Goal: Information Seeking & Learning: Learn about a topic

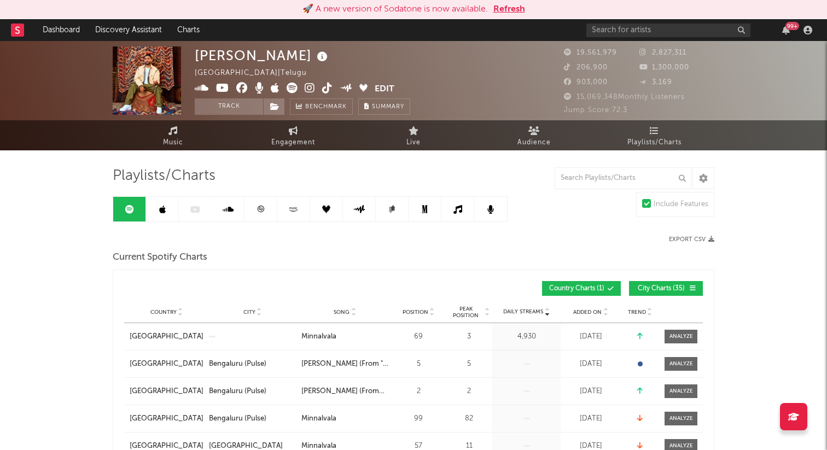
click at [513, 10] on button "Refresh" at bounding box center [509, 9] width 32 height 13
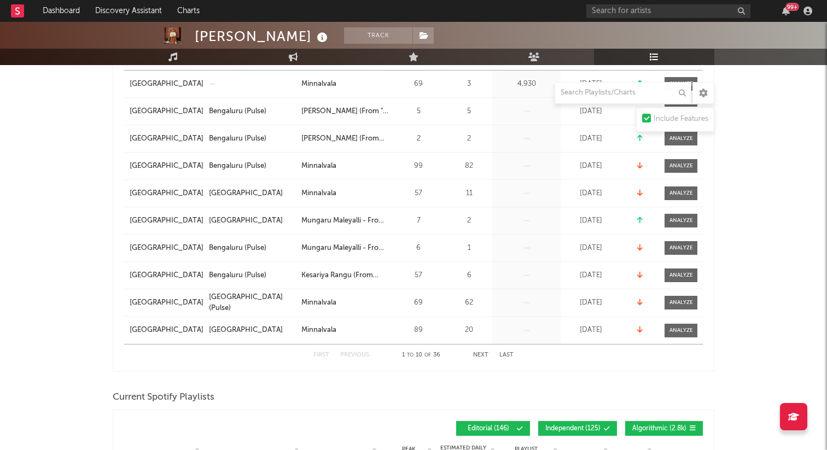
scroll to position [236, 0]
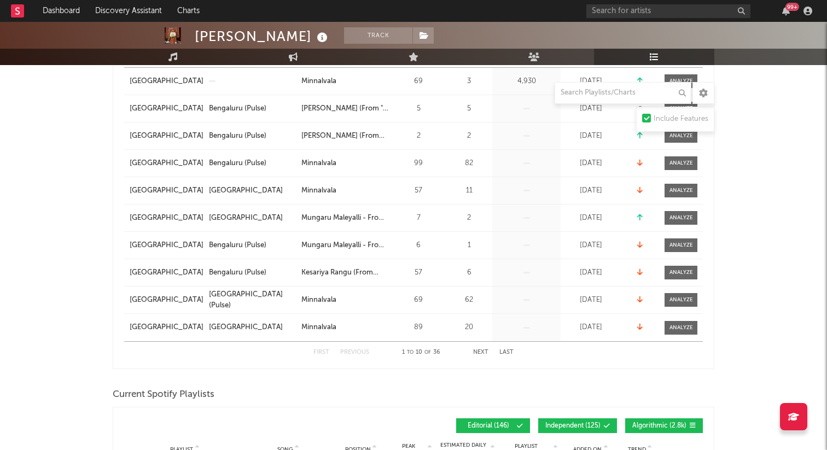
click at [479, 352] on button "Next" at bounding box center [480, 353] width 15 height 6
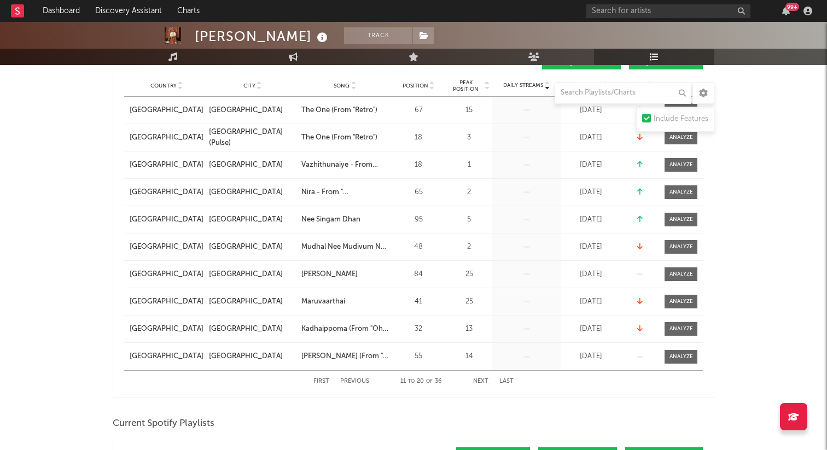
scroll to position [211, 0]
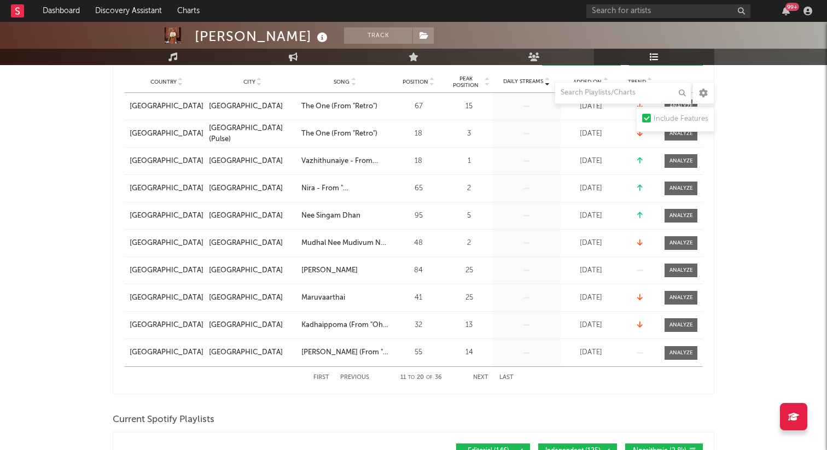
click at [485, 380] on button "Next" at bounding box center [480, 378] width 15 height 6
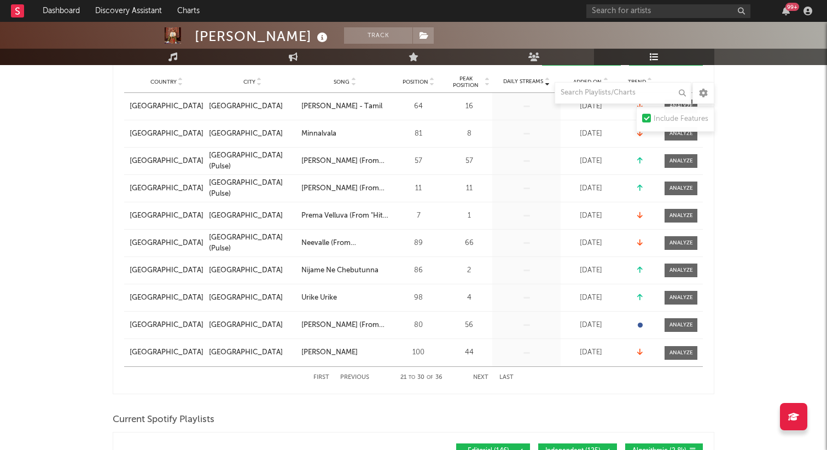
click at [485, 380] on button "Next" at bounding box center [480, 378] width 15 height 6
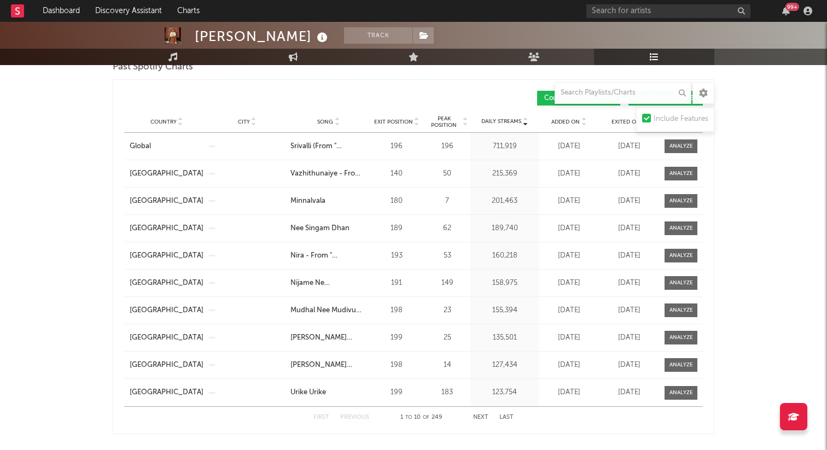
scroll to position [957, 0]
click at [481, 414] on button "Next" at bounding box center [480, 417] width 15 height 6
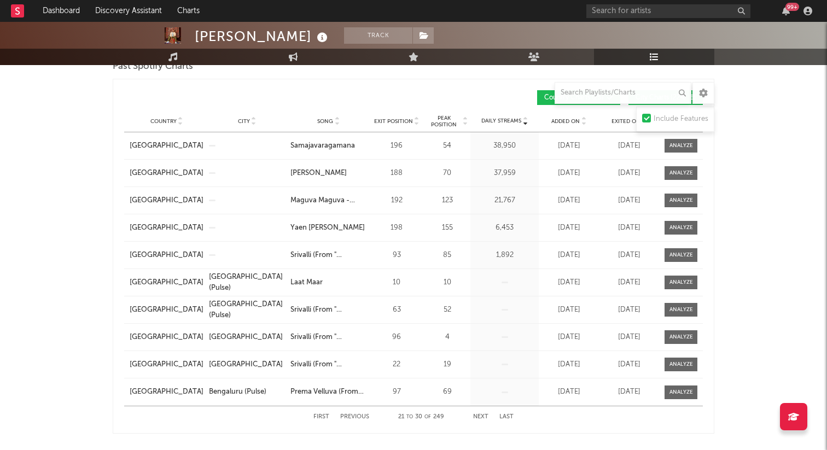
click at [481, 414] on button "Next" at bounding box center [480, 417] width 15 height 6
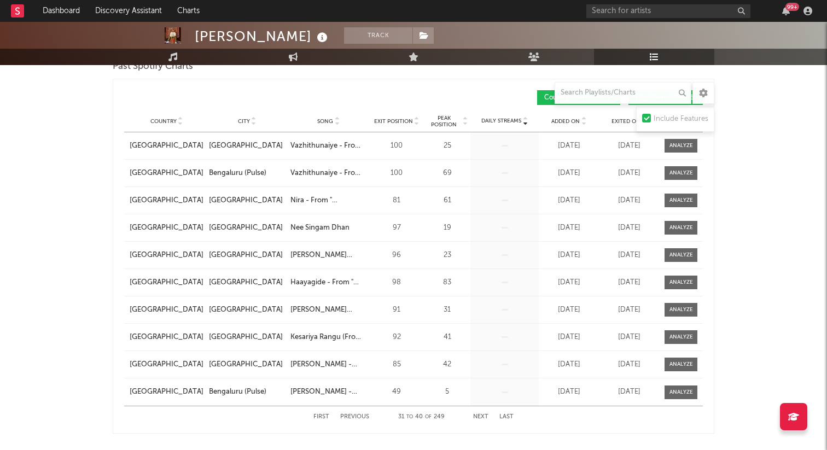
click at [481, 414] on button "Next" at bounding box center [480, 417] width 15 height 6
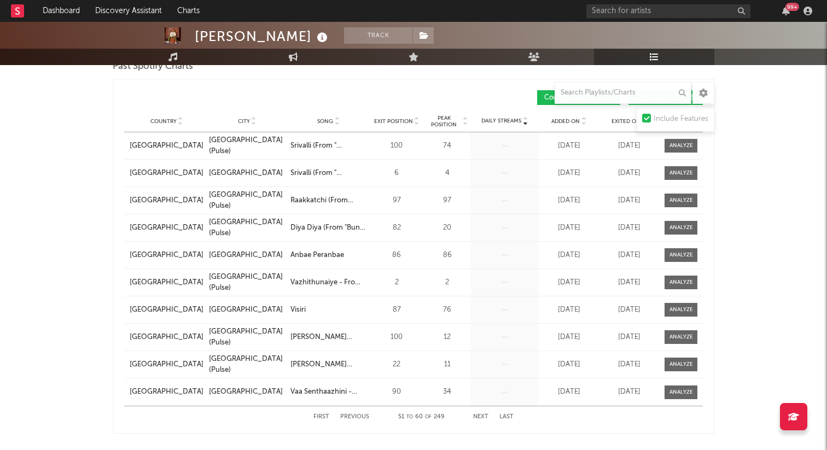
click at [481, 414] on button "Next" at bounding box center [480, 417] width 15 height 6
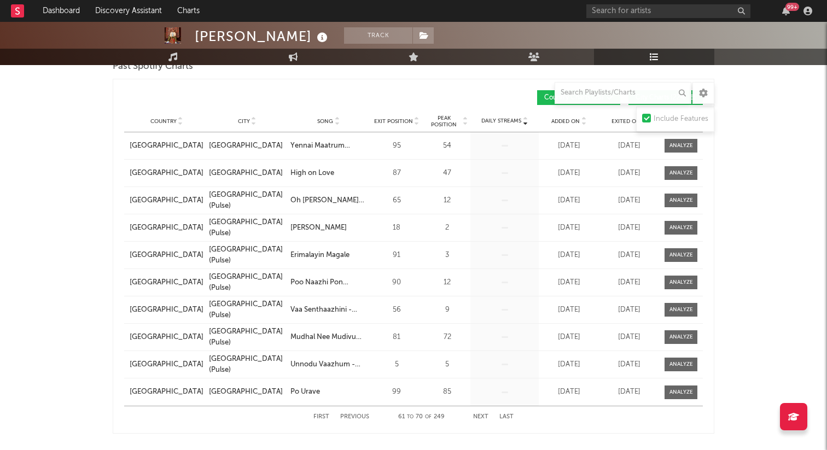
click at [481, 414] on button "Next" at bounding box center [480, 417] width 15 height 6
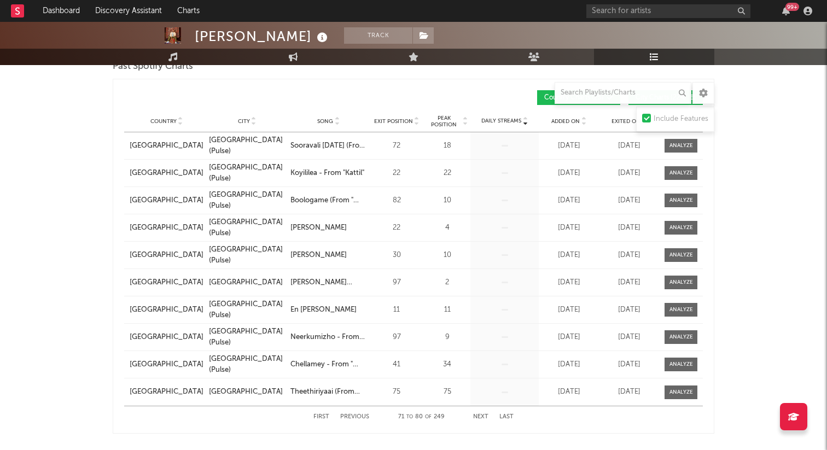
click at [481, 414] on button "Next" at bounding box center [480, 417] width 15 height 6
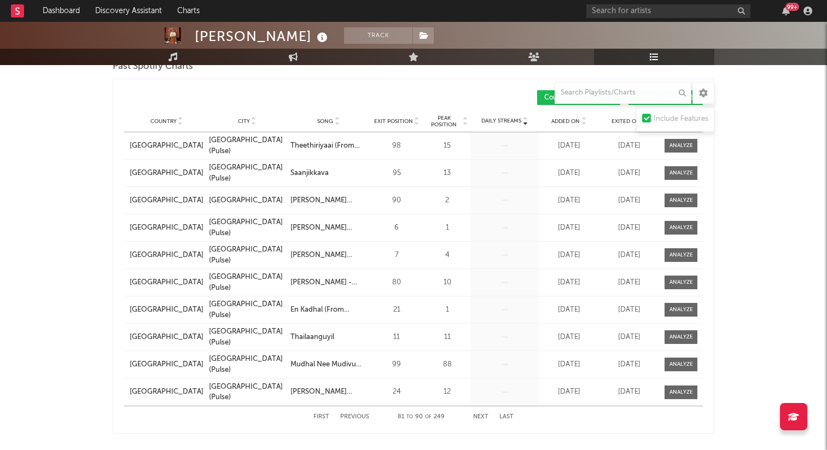
click at [481, 414] on button "Next" at bounding box center [480, 417] width 15 height 6
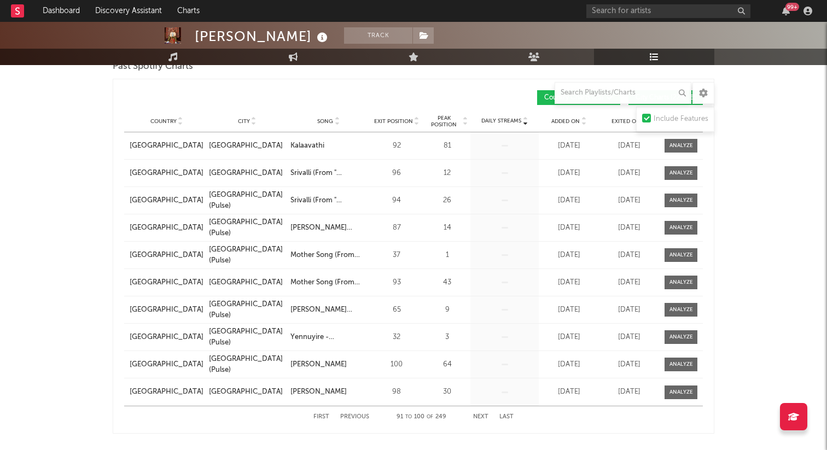
click at [481, 414] on button "Next" at bounding box center [480, 417] width 15 height 6
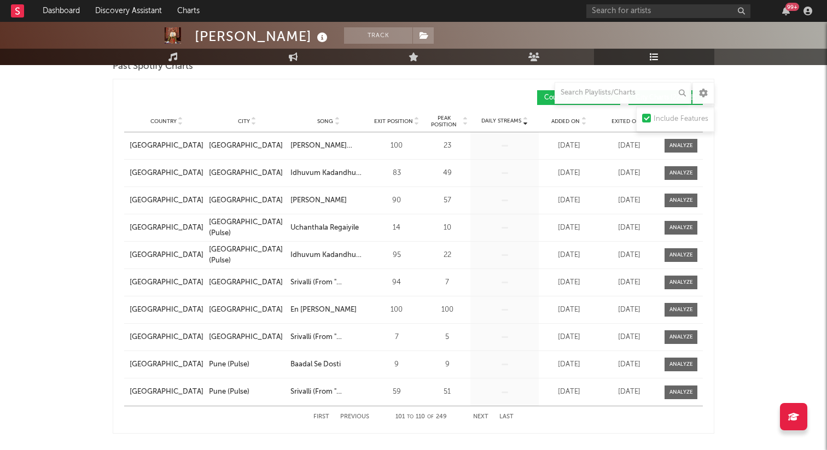
click at [481, 414] on button "Next" at bounding box center [480, 417] width 15 height 6
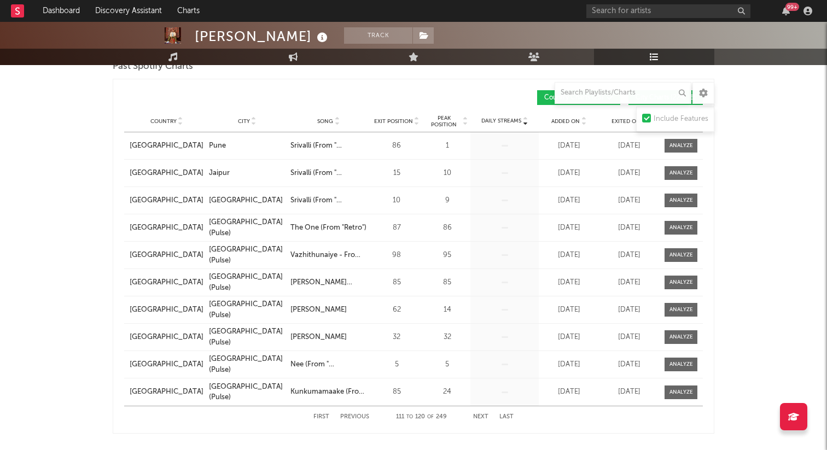
click at [481, 414] on button "Next" at bounding box center [480, 417] width 15 height 6
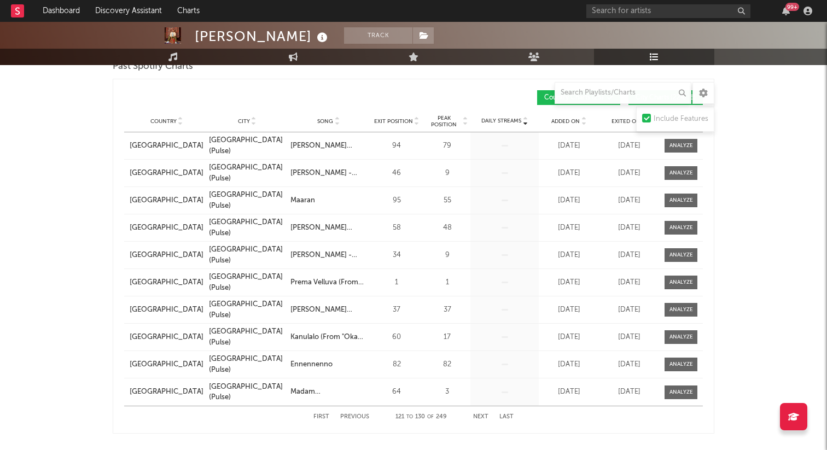
click at [481, 414] on button "Next" at bounding box center [480, 417] width 15 height 6
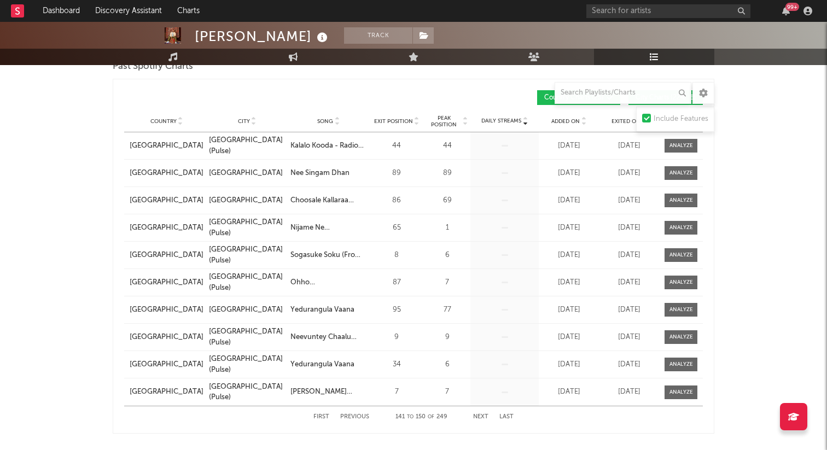
click at [481, 414] on button "Next" at bounding box center [480, 417] width 15 height 6
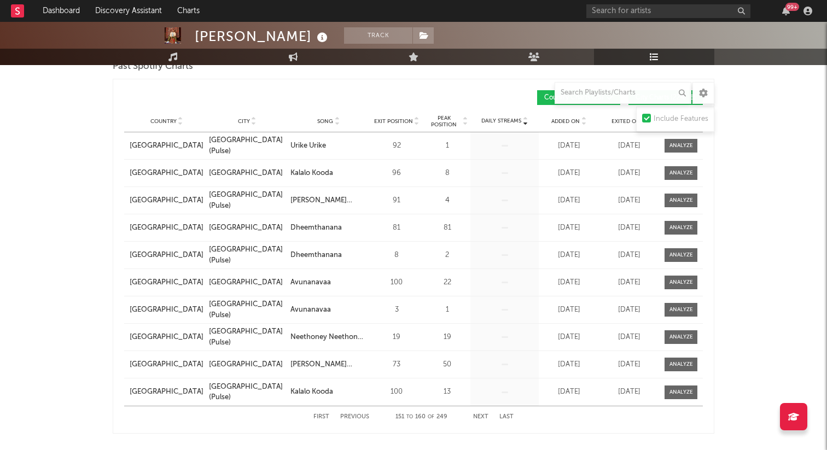
click at [481, 414] on button "Next" at bounding box center [480, 417] width 15 height 6
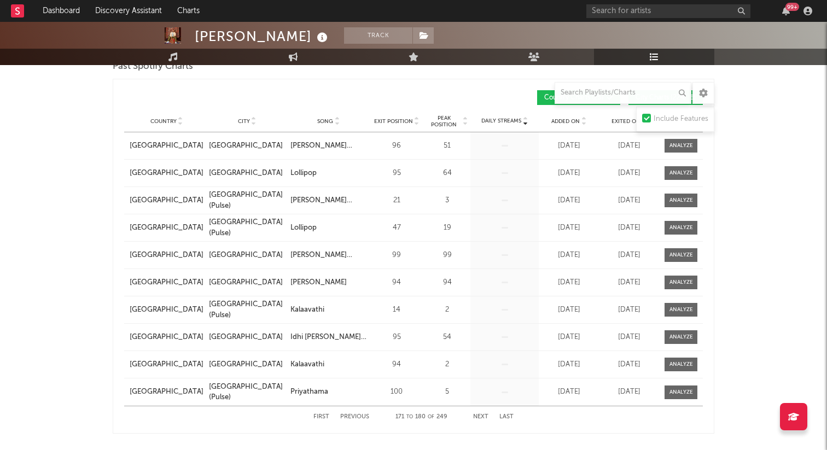
click at [481, 414] on button "Next" at bounding box center [480, 417] width 15 height 6
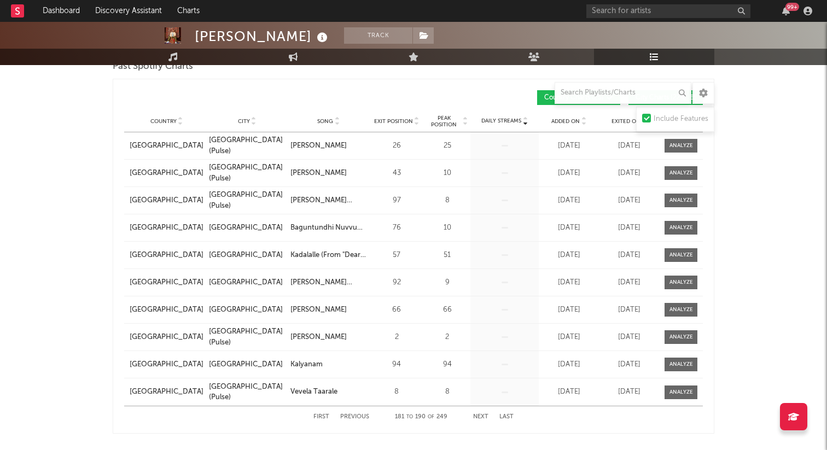
click at [481, 414] on button "Next" at bounding box center [480, 417] width 15 height 6
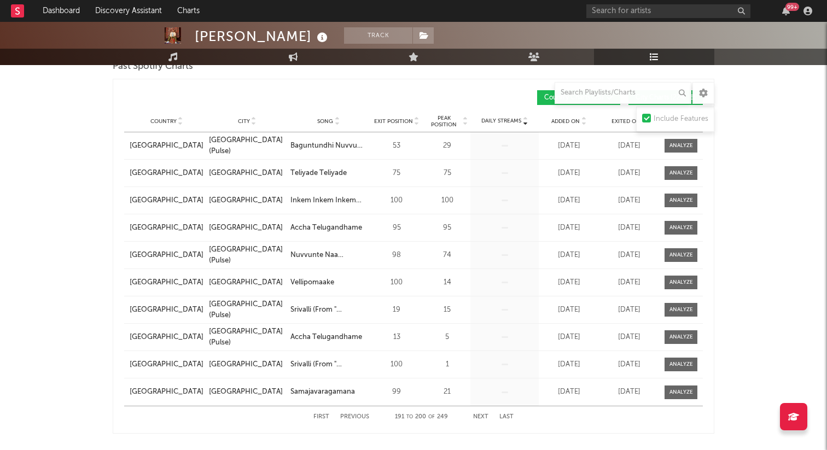
click at [481, 414] on button "Next" at bounding box center [480, 417] width 15 height 6
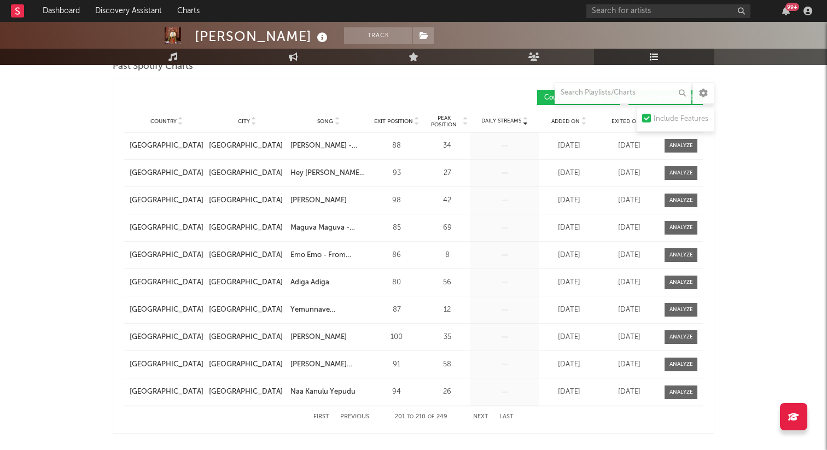
click at [473, 415] on button "Next" at bounding box center [480, 417] width 15 height 6
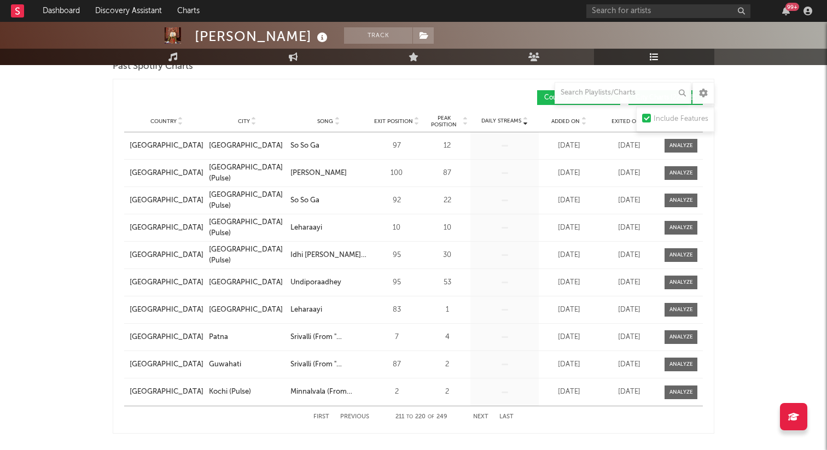
click at [485, 417] on button "Next" at bounding box center [480, 417] width 15 height 6
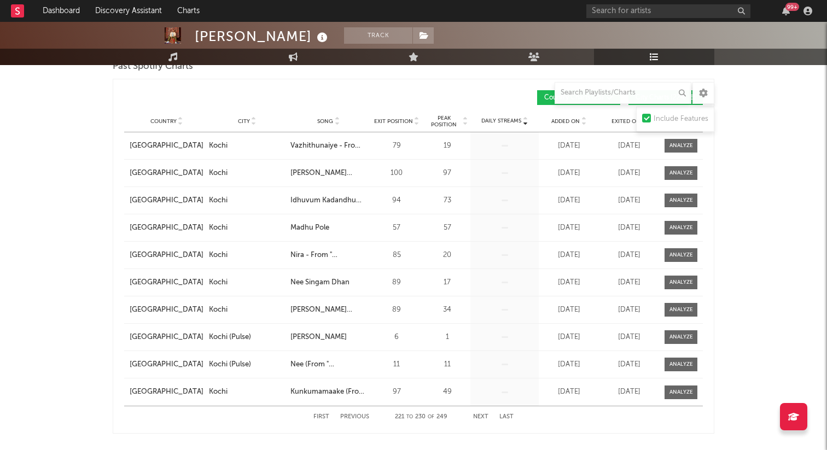
click at [485, 417] on button "Next" at bounding box center [480, 417] width 15 height 6
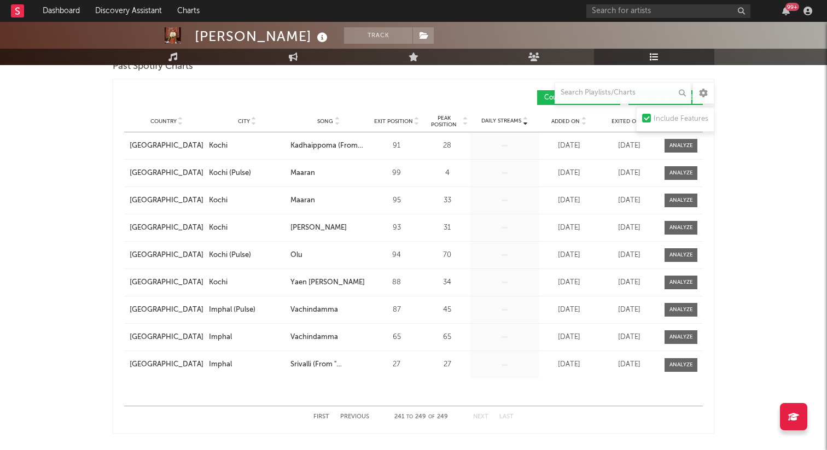
click at [485, 417] on button "Next" at bounding box center [480, 417] width 15 height 6
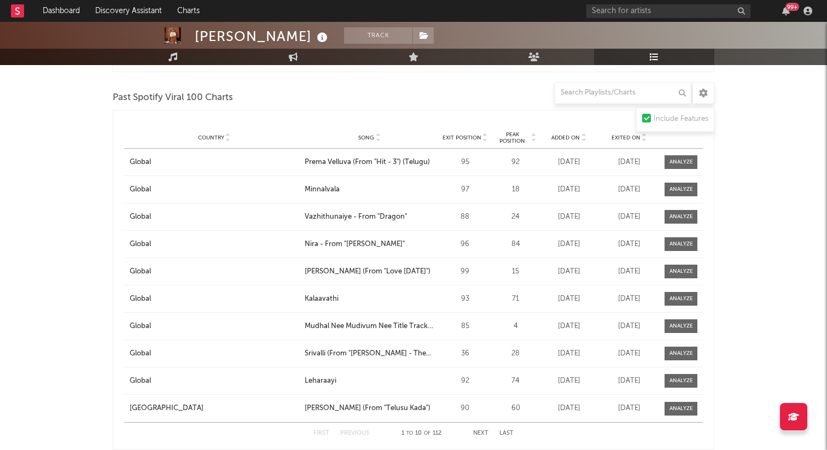
scroll to position [1325, 0]
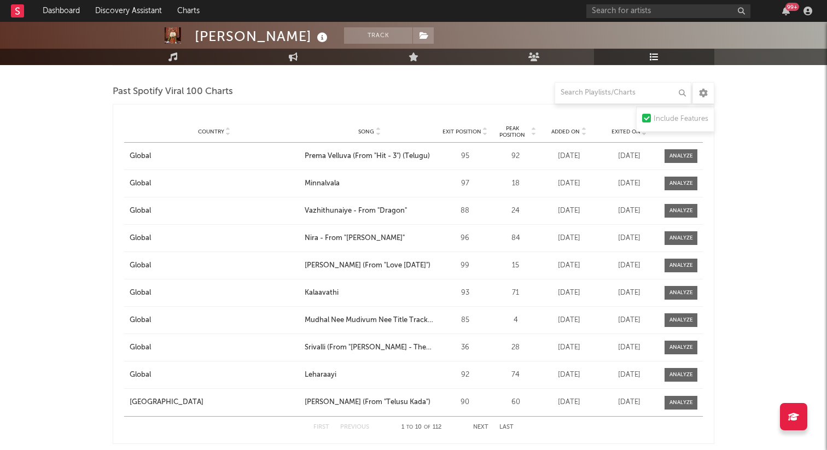
click at [477, 427] on button "Next" at bounding box center [480, 428] width 15 height 6
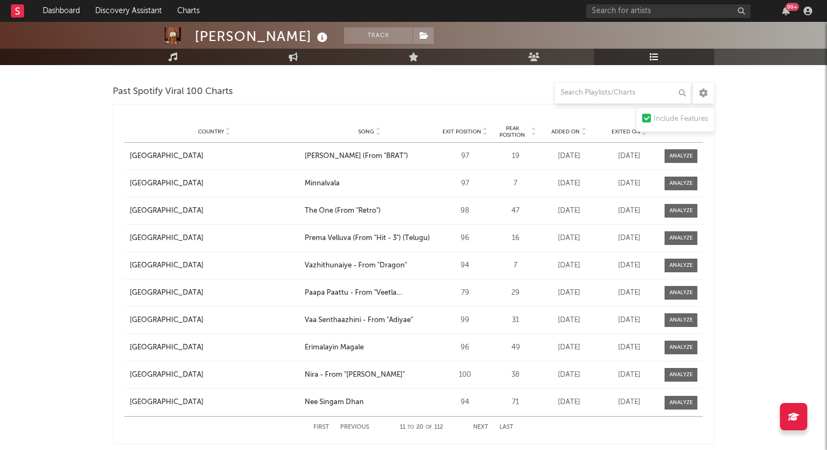
click at [477, 427] on button "Next" at bounding box center [480, 428] width 15 height 6
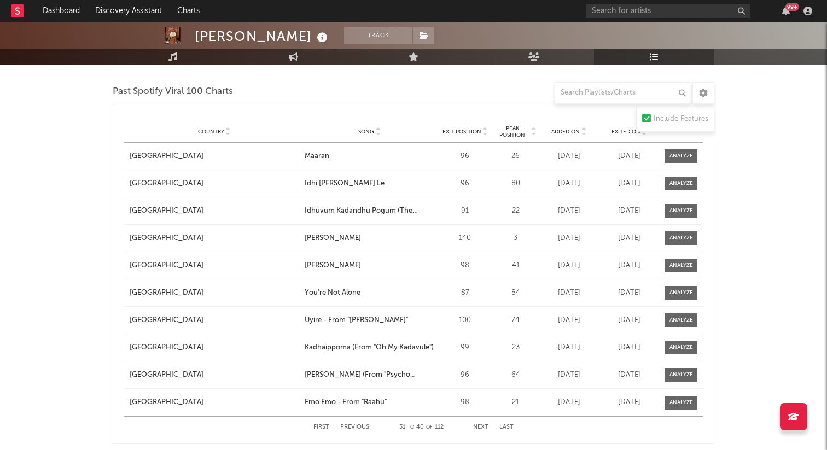
click at [477, 427] on button "Next" at bounding box center [480, 428] width 15 height 6
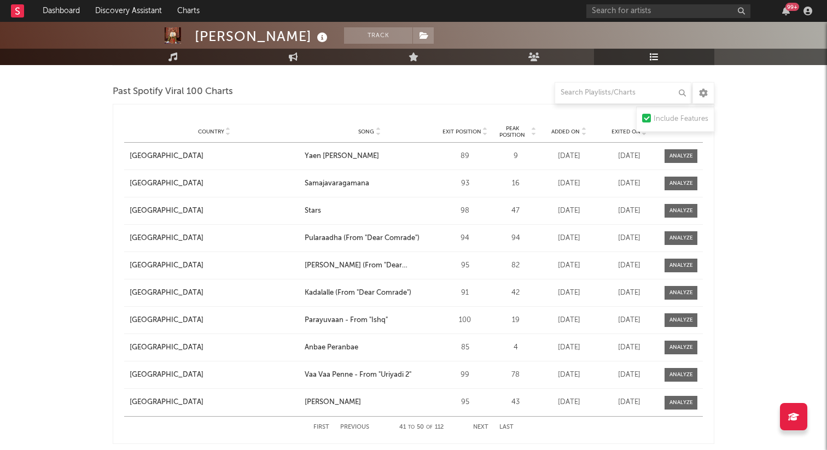
click at [477, 427] on button "Next" at bounding box center [480, 428] width 15 height 6
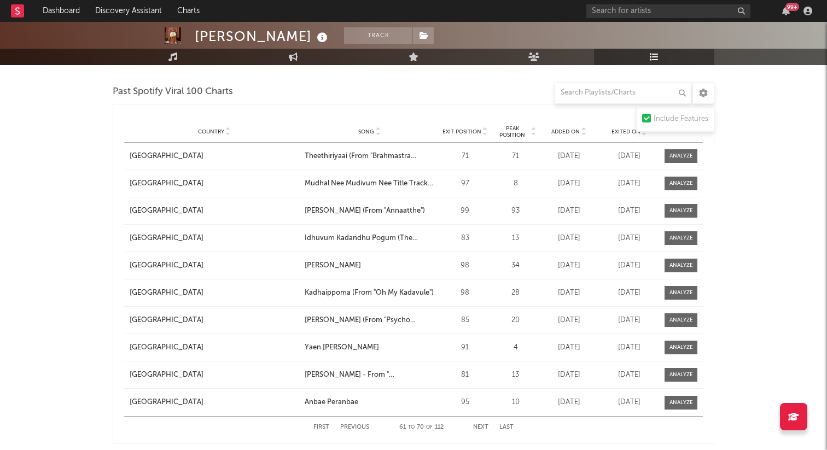
click at [477, 427] on button "Next" at bounding box center [480, 428] width 15 height 6
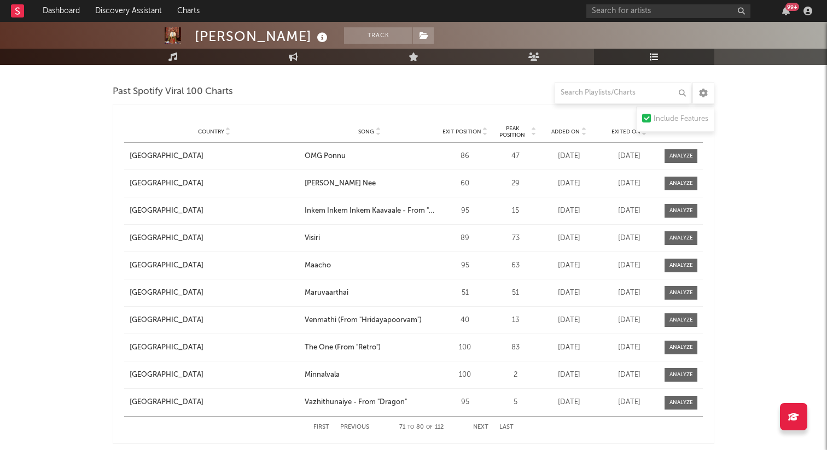
click at [477, 427] on button "Next" at bounding box center [480, 428] width 15 height 6
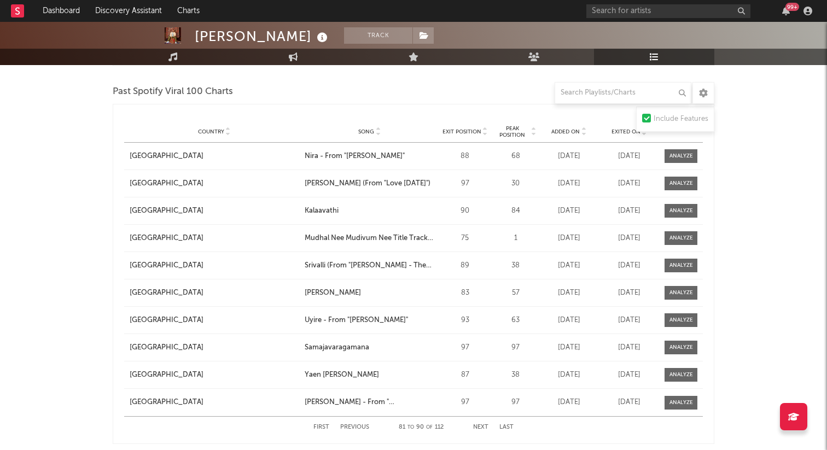
click at [477, 427] on button "Next" at bounding box center [480, 428] width 15 height 6
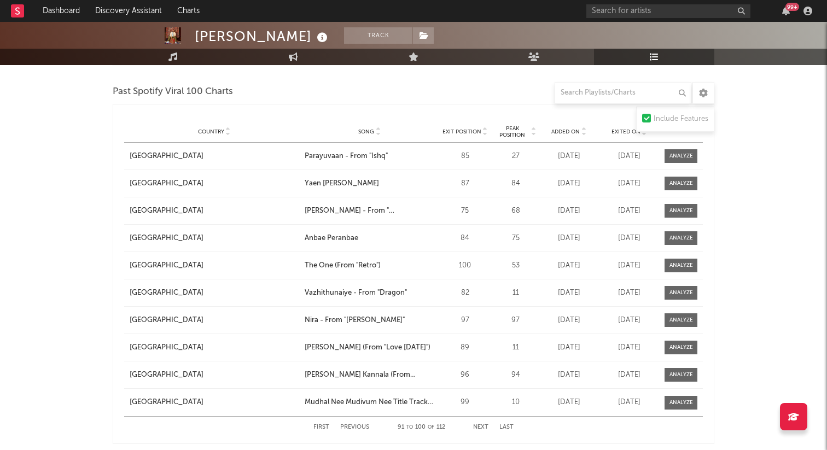
click at [477, 427] on button "Next" at bounding box center [480, 428] width 15 height 6
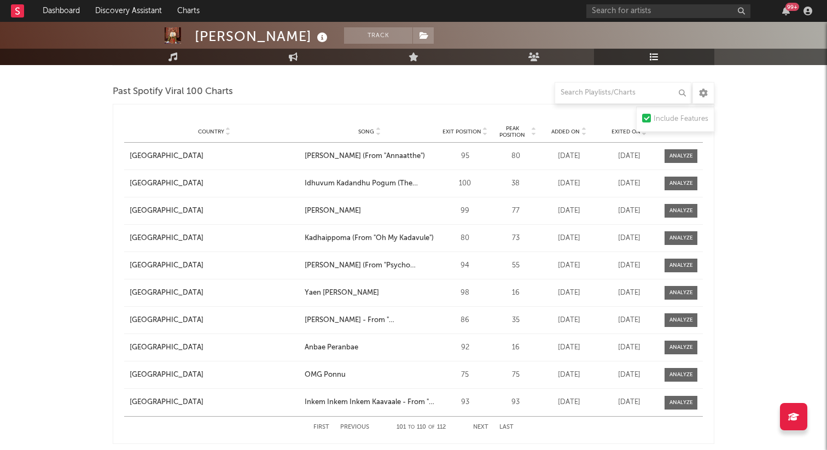
click at [477, 427] on button "Next" at bounding box center [480, 428] width 15 height 6
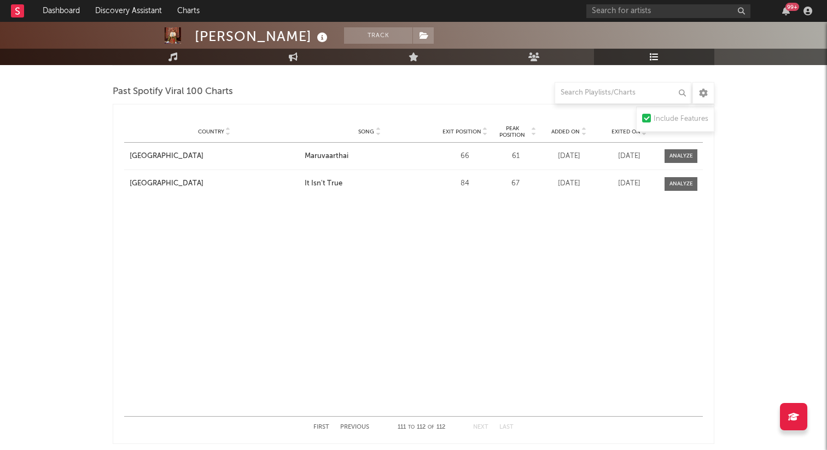
click at [477, 427] on button "Next" at bounding box center [480, 428] width 15 height 6
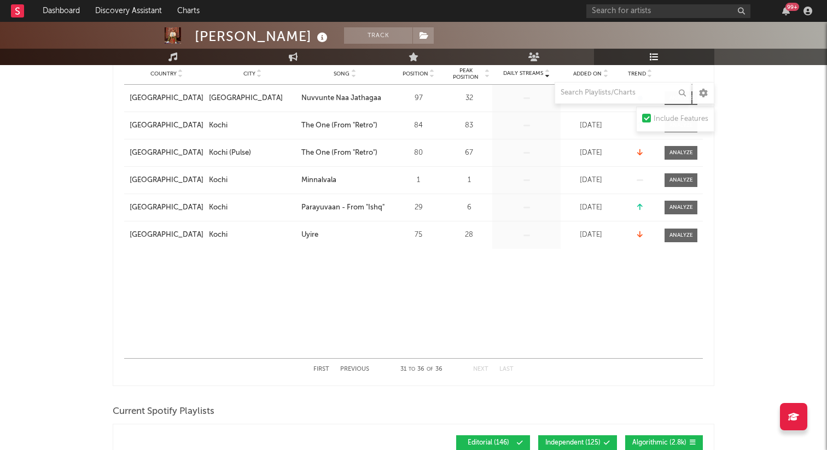
scroll to position [68, 0]
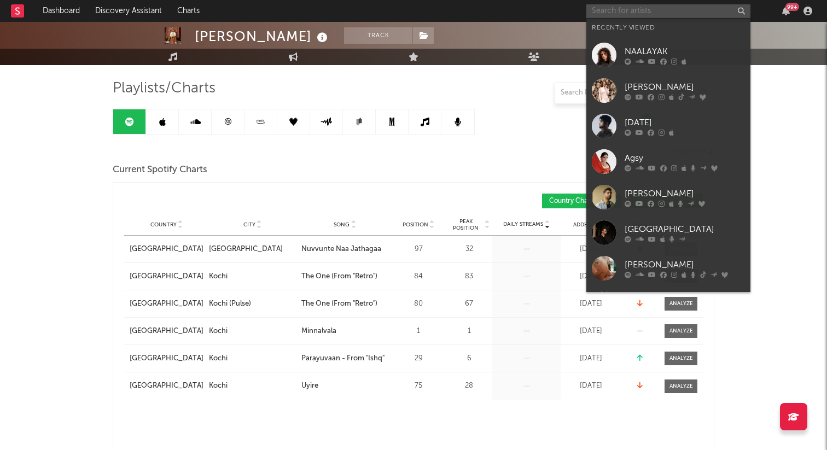
click at [611, 9] on input "text" at bounding box center [668, 11] width 164 height 14
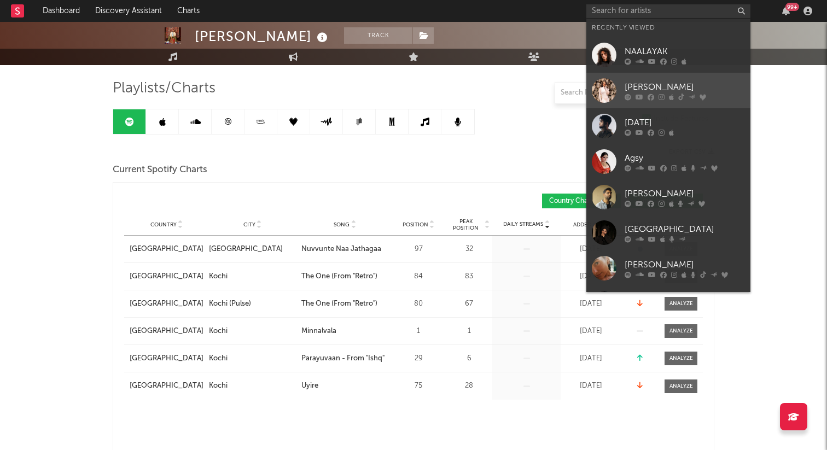
click at [686, 88] on div "Dhvani Bhanushali" at bounding box center [685, 86] width 120 height 13
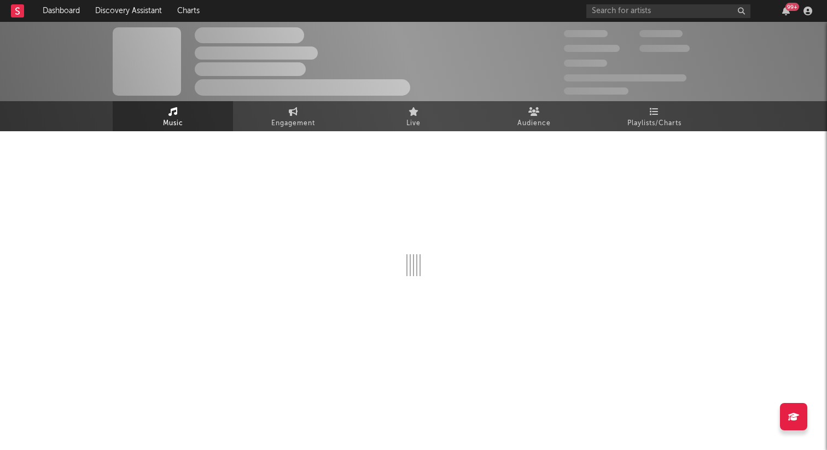
select select "6m"
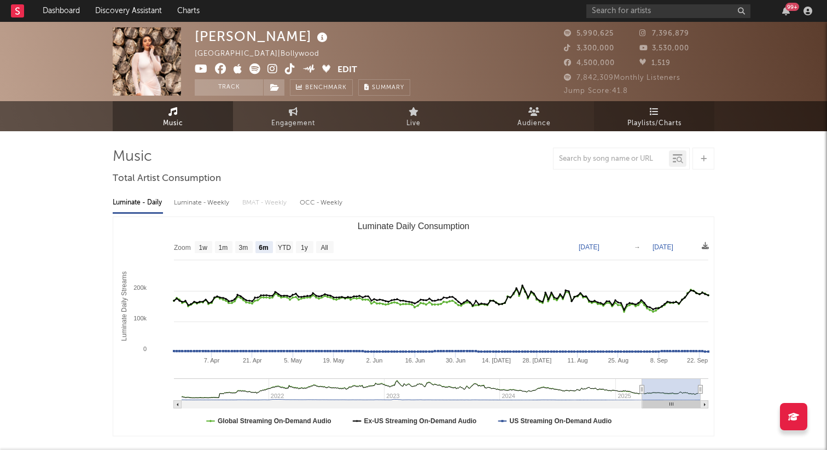
click at [658, 112] on icon at bounding box center [654, 111] width 9 height 9
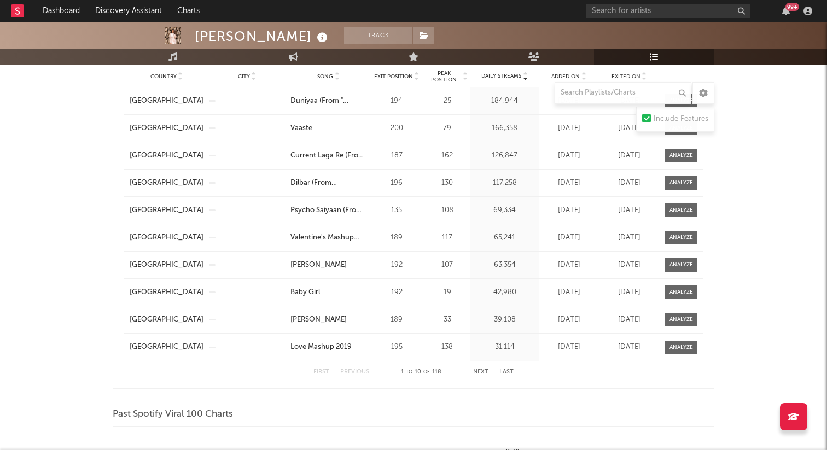
scroll to position [611, 0]
click at [480, 370] on button "Next" at bounding box center [480, 371] width 15 height 6
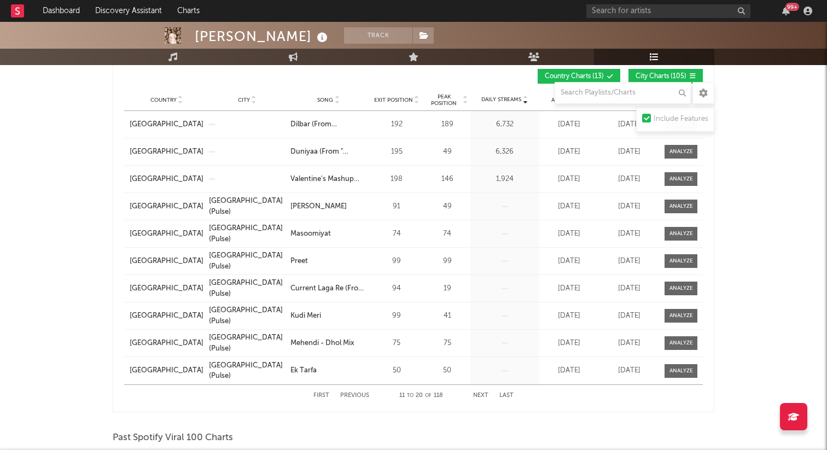
scroll to position [588, 0]
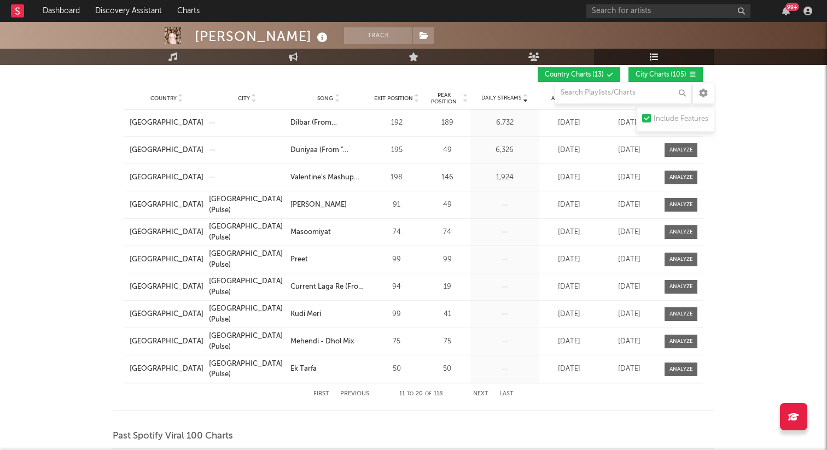
click at [481, 393] on button "Next" at bounding box center [480, 394] width 15 height 6
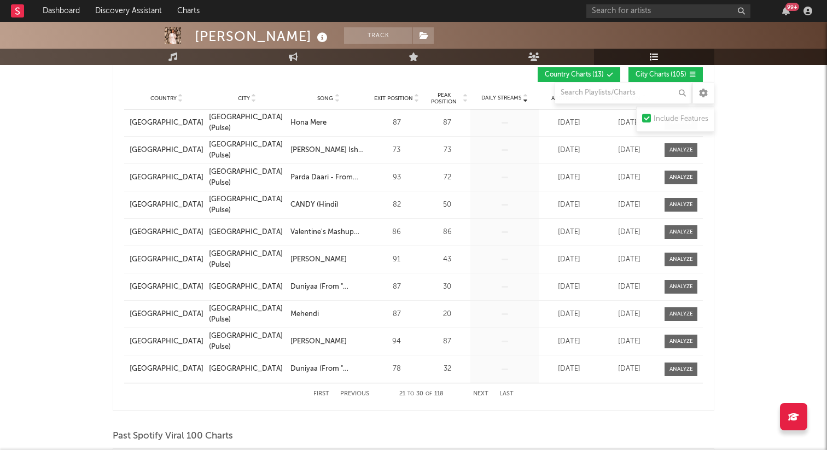
click at [481, 393] on button "Next" at bounding box center [480, 394] width 15 height 6
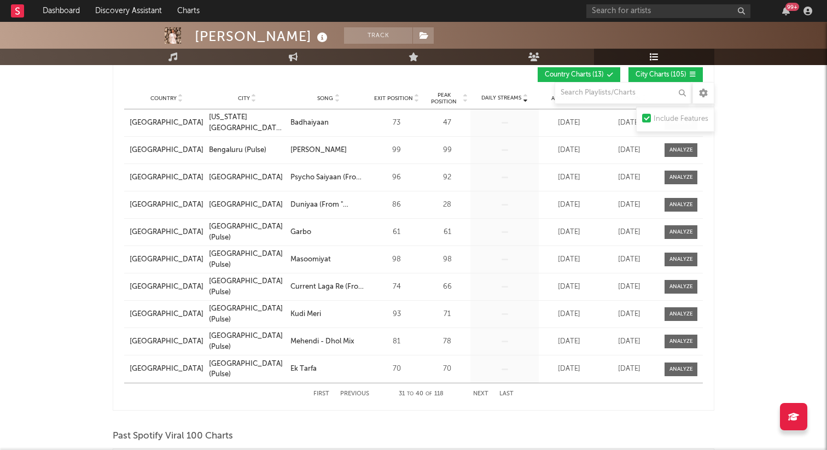
click at [481, 393] on button "Next" at bounding box center [480, 394] width 15 height 6
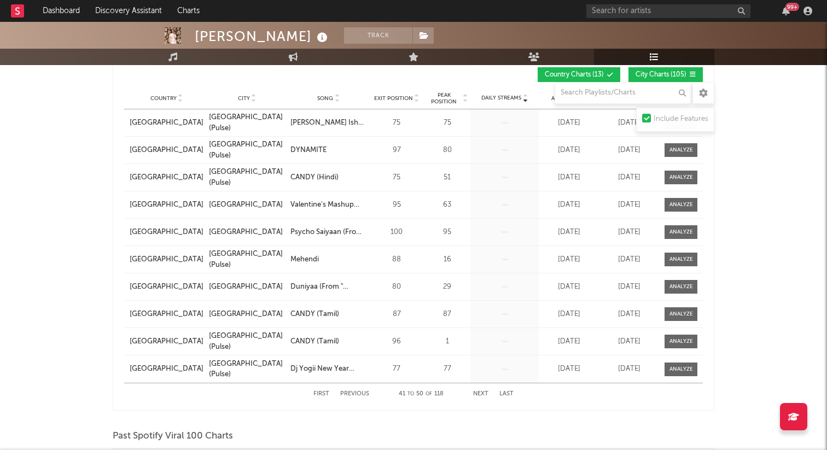
click at [481, 393] on button "Next" at bounding box center [480, 394] width 15 height 6
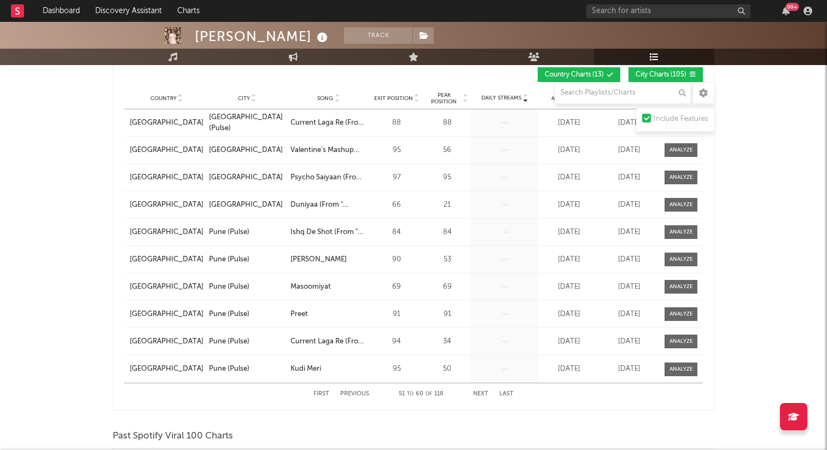
click at [481, 393] on button "Next" at bounding box center [480, 394] width 15 height 6
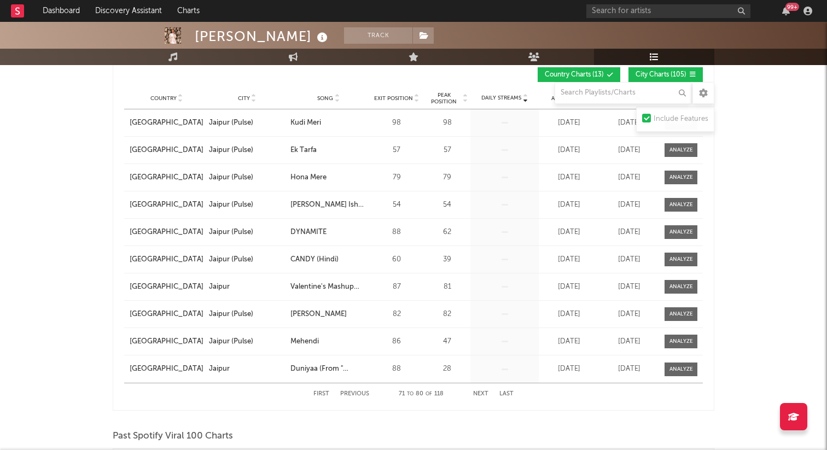
click at [481, 393] on button "Next" at bounding box center [480, 394] width 15 height 6
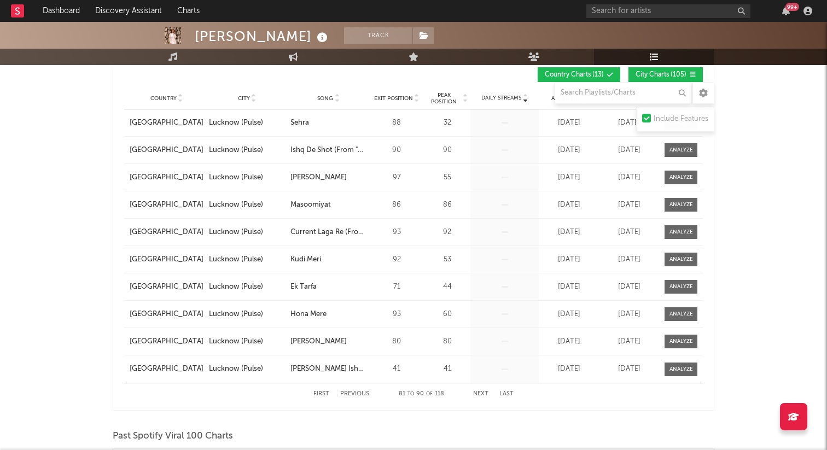
click at [481, 393] on button "Next" at bounding box center [480, 394] width 15 height 6
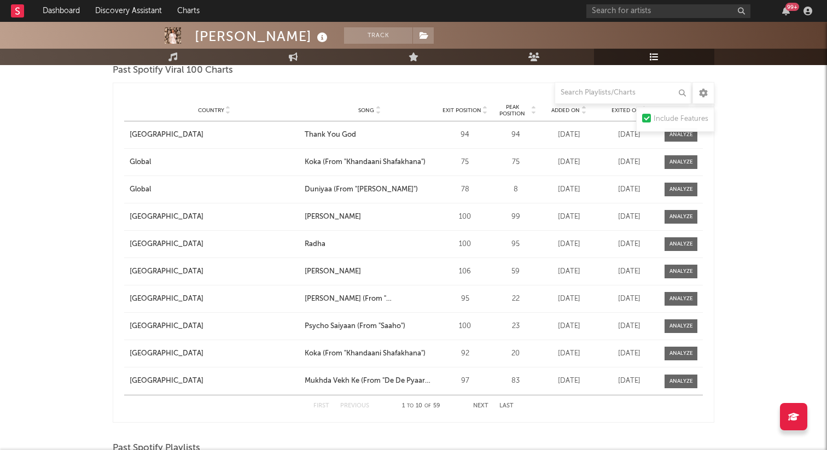
scroll to position [957, 0]
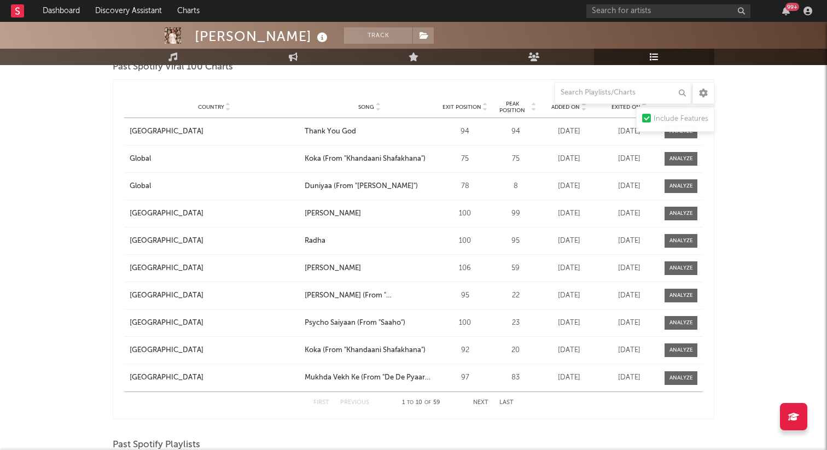
click at [485, 403] on button "Next" at bounding box center [480, 403] width 15 height 6
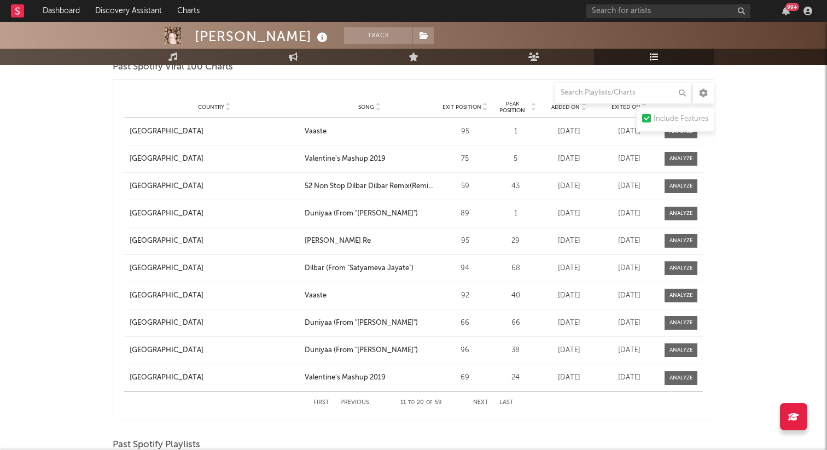
click at [485, 403] on button "Next" at bounding box center [480, 403] width 15 height 6
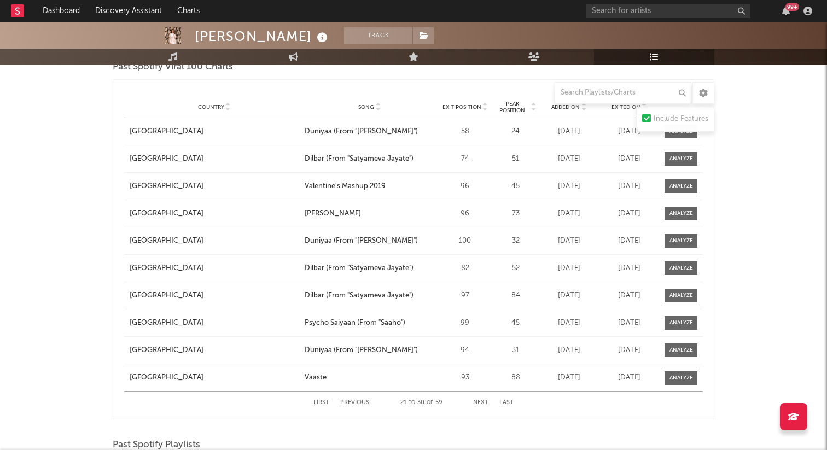
click at [485, 403] on button "Next" at bounding box center [480, 403] width 15 height 6
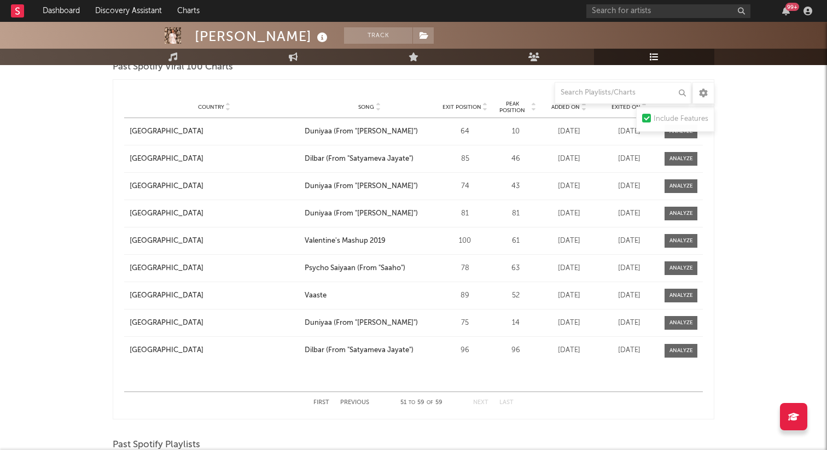
click at [485, 403] on button "Next" at bounding box center [480, 403] width 15 height 6
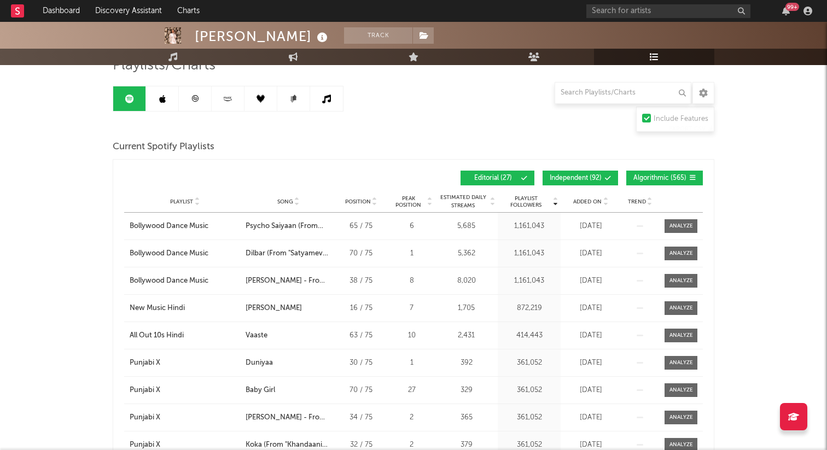
scroll to position [0, 0]
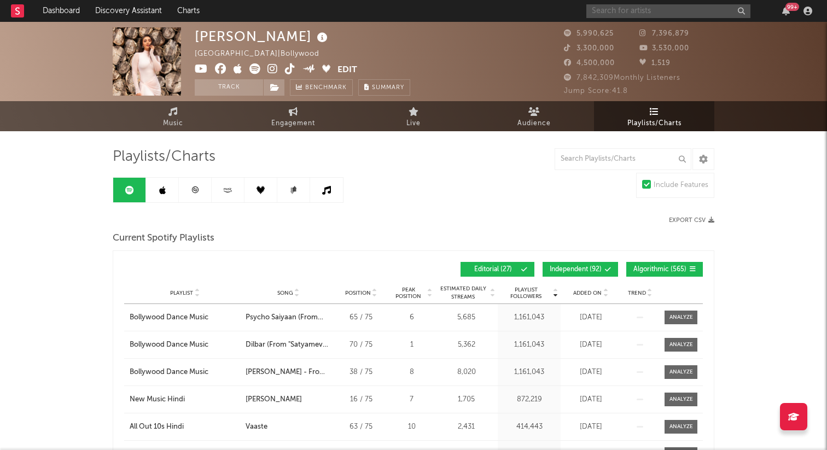
click at [703, 14] on input "text" at bounding box center [668, 11] width 164 height 14
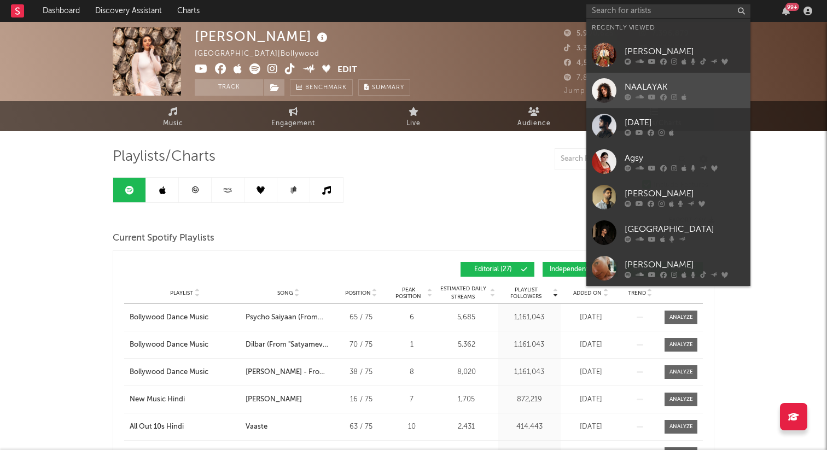
click at [673, 85] on div "NAALAYAK" at bounding box center [685, 86] width 120 height 13
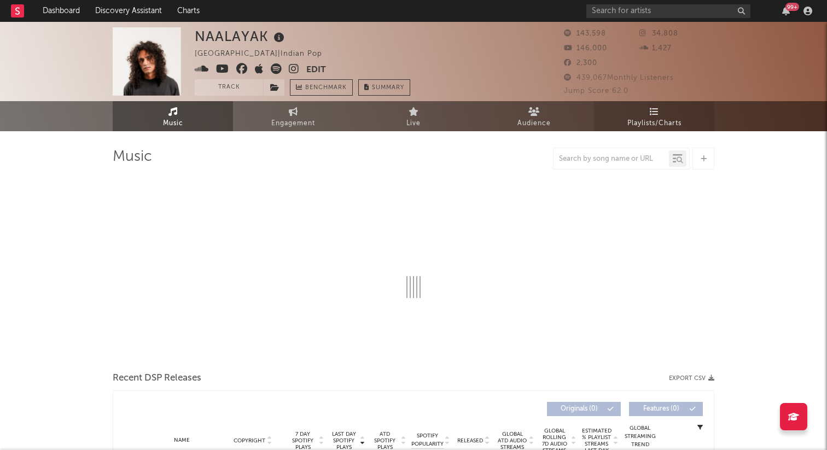
select select "6m"
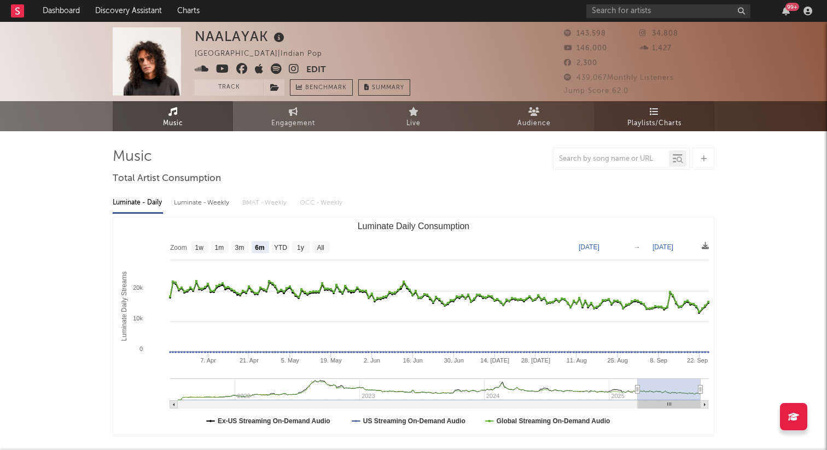
click at [660, 111] on link "Playlists/Charts" at bounding box center [654, 116] width 120 height 30
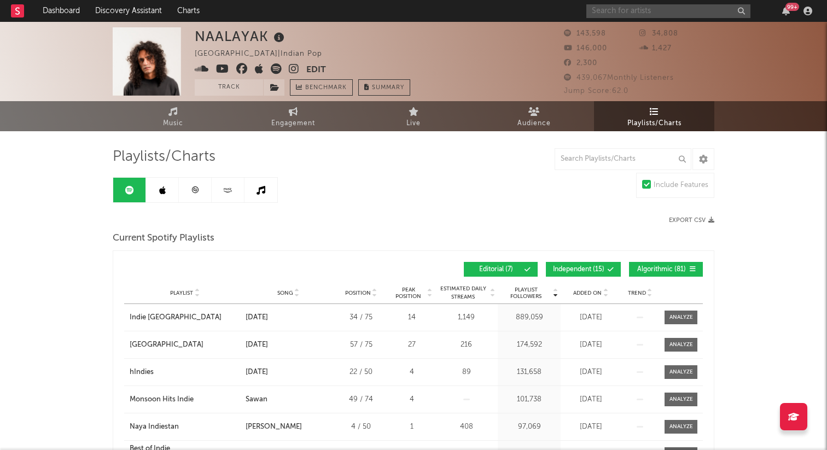
click at [633, 4] on input "text" at bounding box center [668, 11] width 164 height 14
click at [628, 11] on input "text" at bounding box center [668, 11] width 164 height 14
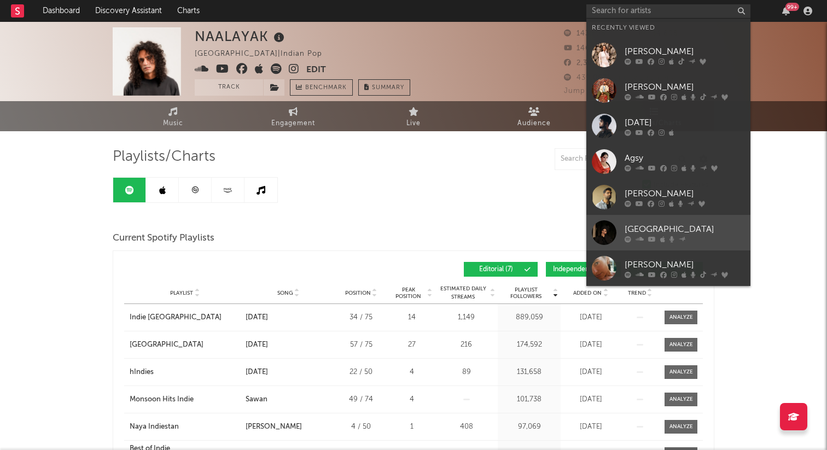
click at [702, 234] on div "MC SQUARE" at bounding box center [685, 229] width 120 height 13
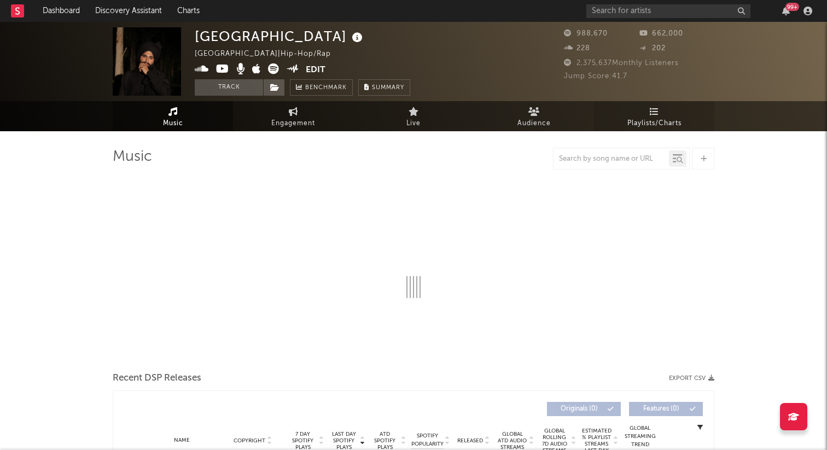
click at [651, 111] on icon at bounding box center [654, 111] width 9 height 9
